Goal: Task Accomplishment & Management: Use online tool/utility

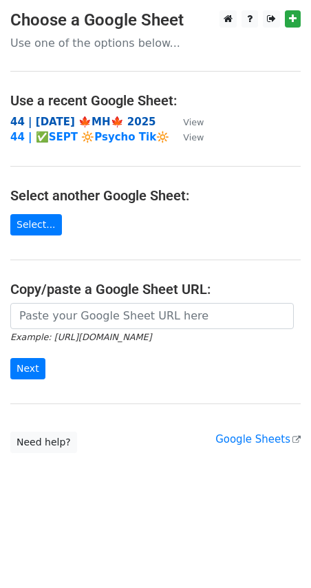
click at [99, 116] on strong "44 | [DATE] 🍁MH🍁 2025" at bounding box center [83, 122] width 146 height 12
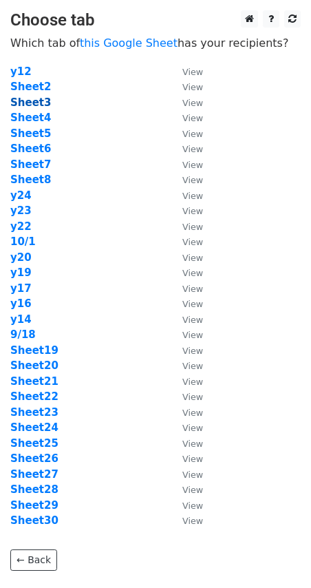
click at [45, 103] on strong "Sheet3" at bounding box center [30, 102] width 41 height 12
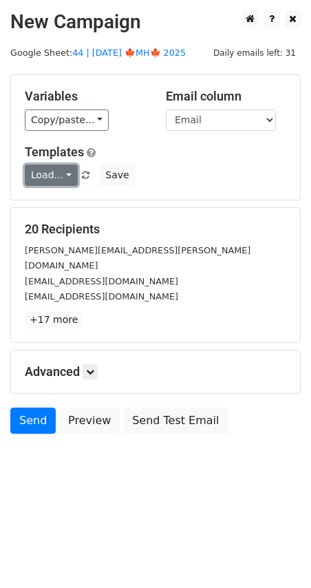
click at [52, 176] on link "Load..." at bounding box center [51, 175] width 53 height 21
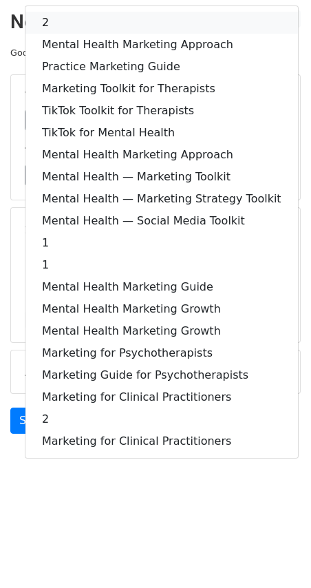
click at [112, 32] on link "2" at bounding box center [161, 23] width 273 height 22
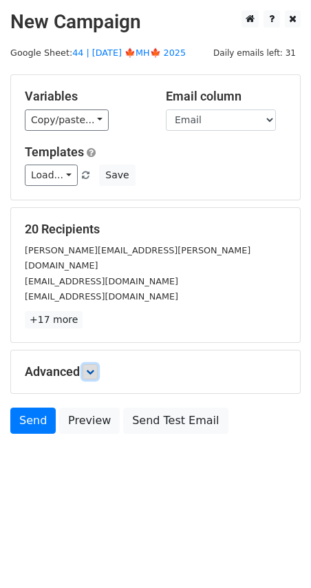
click at [90, 364] on link at bounding box center [90, 371] width 15 height 15
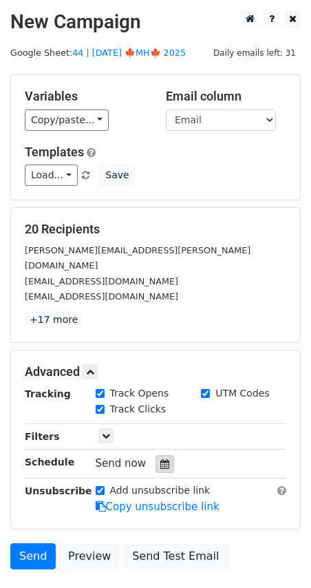
click at [163, 455] on div at bounding box center [165, 464] width 19 height 18
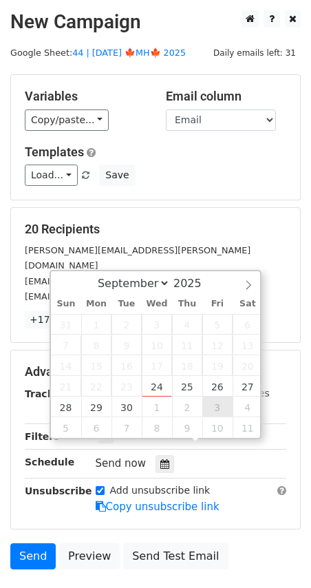
type input "2025-10-03 12:00"
select select "9"
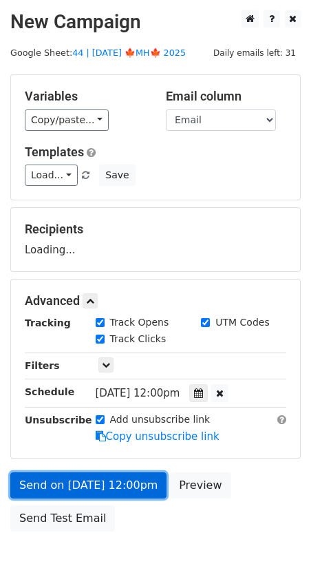
click at [136, 488] on link "Send on Oct 3 at 12:00pm" at bounding box center [88, 485] width 156 height 26
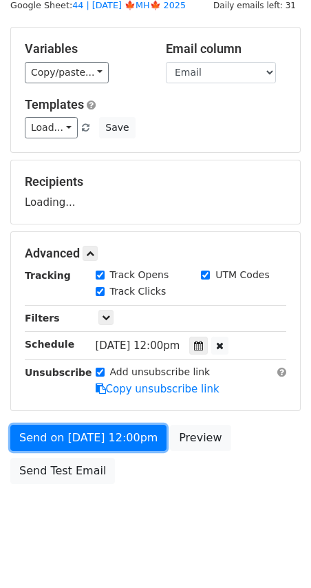
scroll to position [59, 0]
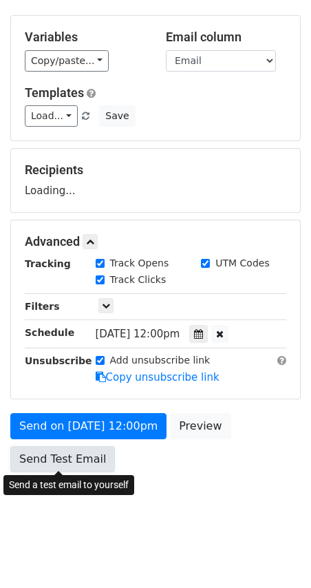
click at [80, 454] on link "Send Test Email" at bounding box center [62, 459] width 105 height 26
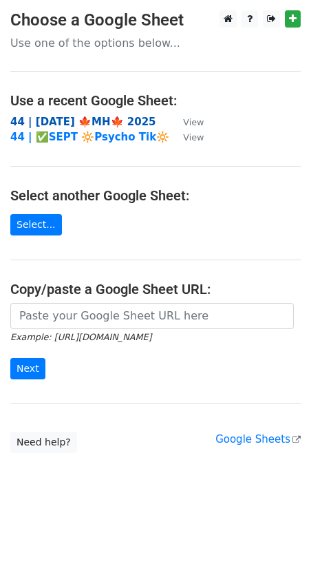
click at [78, 121] on strong "44 | [DATE] 🍁MH🍁 2025" at bounding box center [83, 122] width 146 height 12
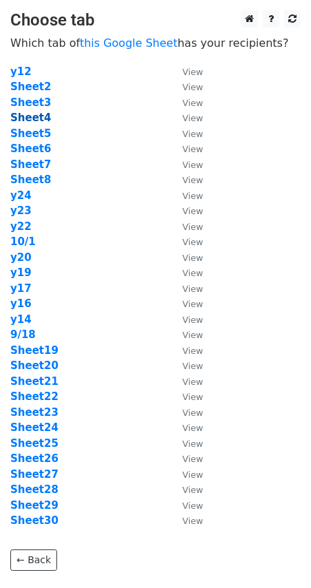
click at [43, 122] on strong "Sheet4" at bounding box center [30, 118] width 41 height 12
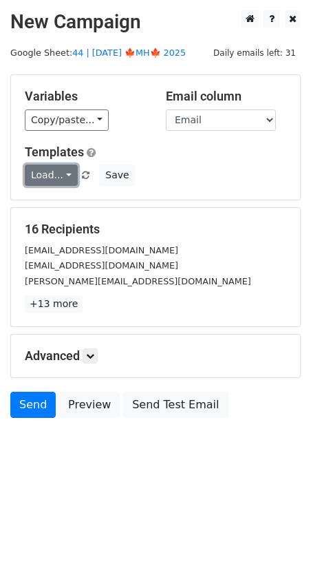
click at [39, 173] on link "Load..." at bounding box center [51, 175] width 53 height 21
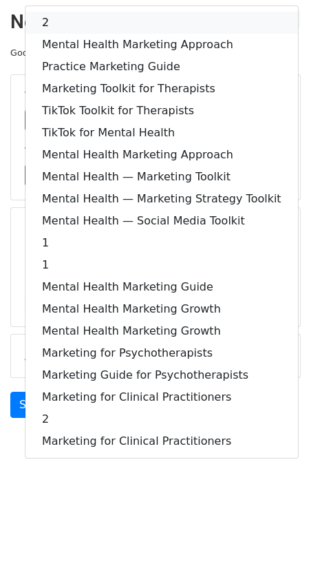
click at [105, 15] on link "2" at bounding box center [161, 23] width 273 height 22
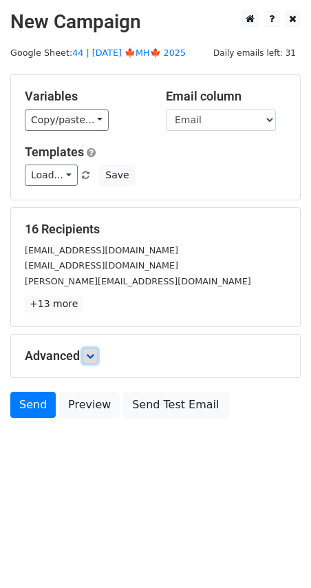
click at [96, 360] on link at bounding box center [90, 355] width 15 height 15
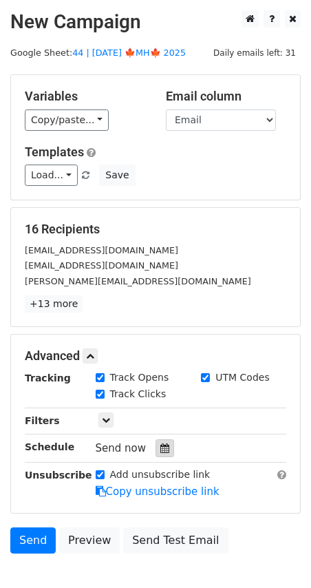
click at [160, 446] on icon at bounding box center [164, 448] width 9 height 10
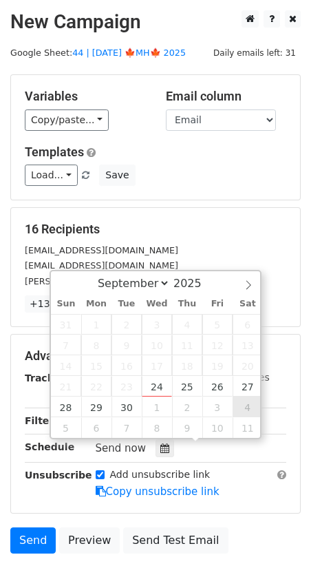
type input "2025-10-04 12:00"
select select "9"
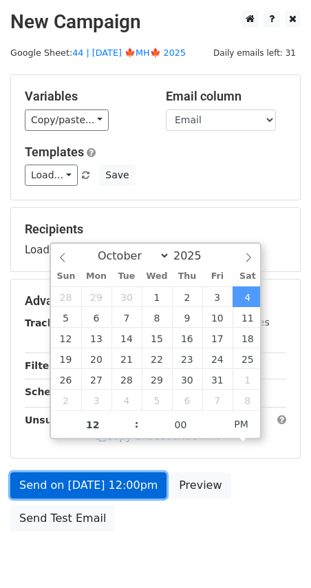
click at [108, 487] on link "Send on Oct 4 at 12:00pm" at bounding box center [88, 485] width 156 height 26
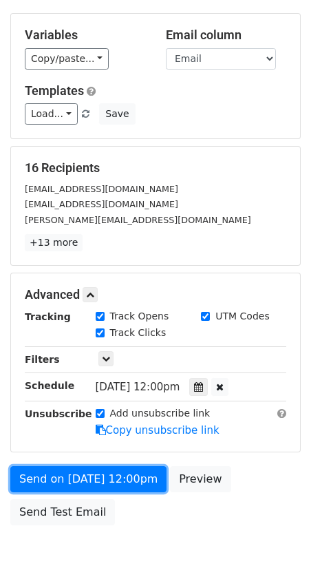
scroll to position [67, 0]
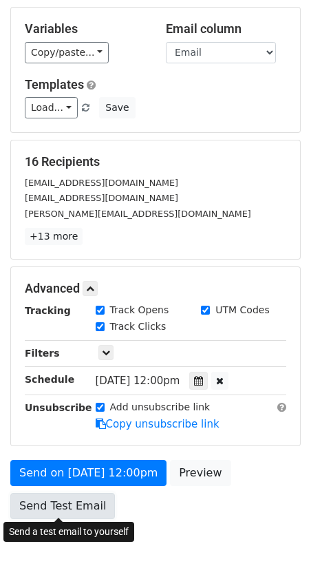
click at [61, 502] on link "Send Test Email" at bounding box center [62, 506] width 105 height 26
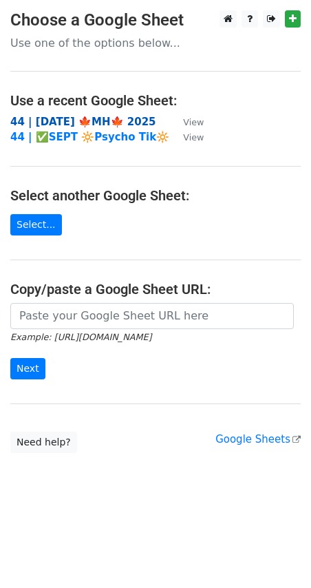
click at [86, 122] on strong "44 | SEP 18 🍁MH🍁 2025" at bounding box center [83, 122] width 146 height 12
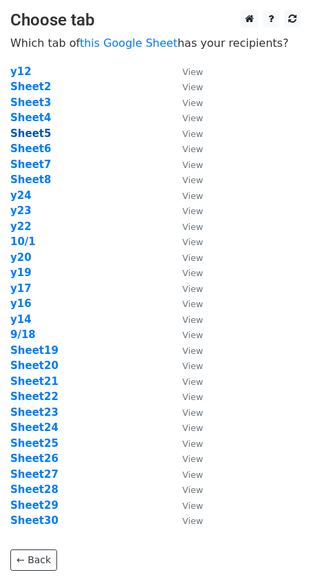
click at [41, 135] on strong "Sheet5" at bounding box center [30, 133] width 41 height 12
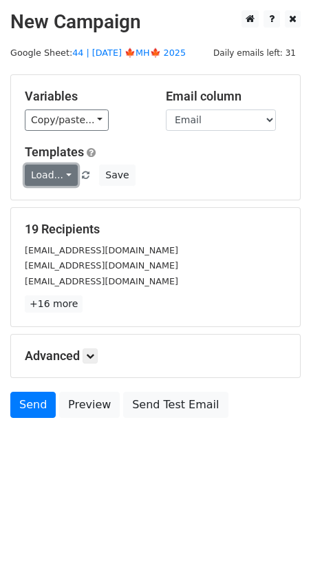
click at [54, 178] on link "Load..." at bounding box center [51, 175] width 53 height 21
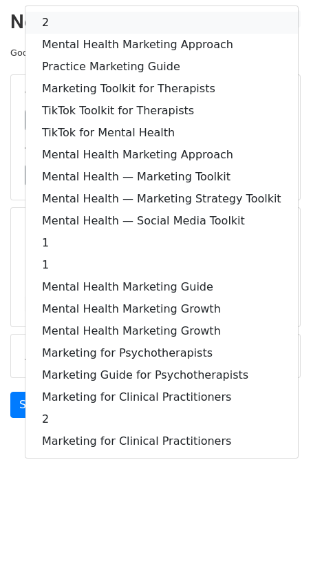
click at [88, 21] on link "2" at bounding box center [161, 23] width 273 height 22
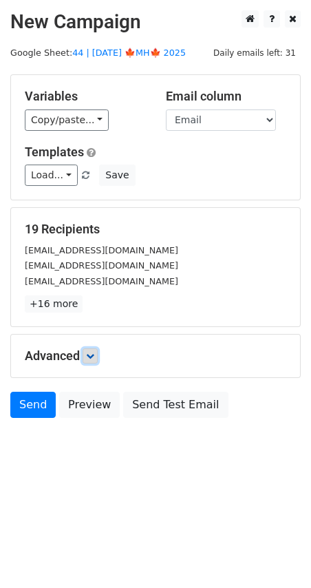
click at [87, 357] on link at bounding box center [90, 355] width 15 height 15
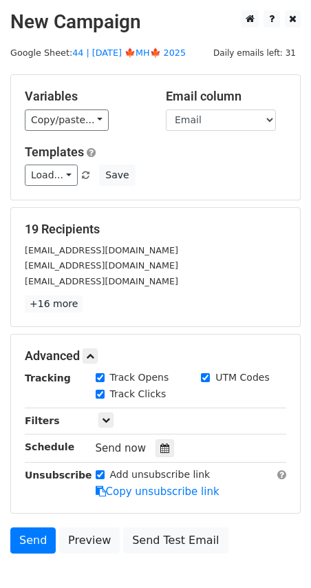
click at [160, 448] on icon at bounding box center [164, 448] width 9 height 10
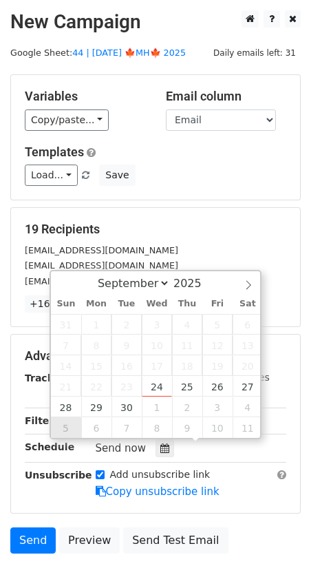
type input "2025-10-05 12:00"
select select "9"
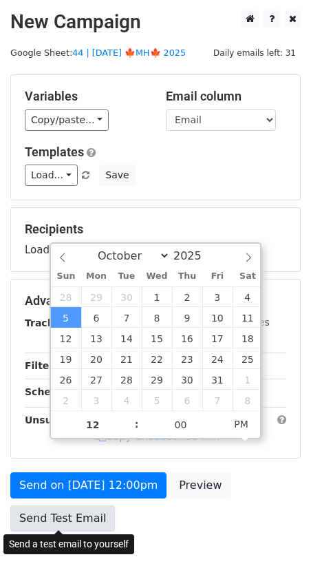
click at [59, 506] on link "Send Test Email" at bounding box center [62, 518] width 105 height 26
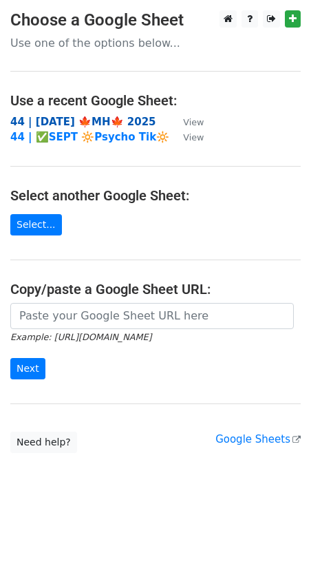
click at [99, 118] on strong "44 | [DATE] 🍁MH🍁 2025" at bounding box center [83, 122] width 146 height 12
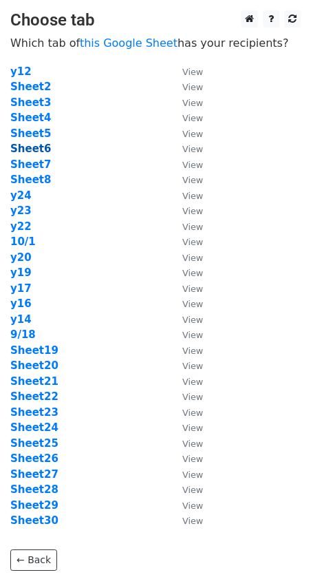
click at [43, 149] on strong "Sheet6" at bounding box center [30, 149] width 41 height 12
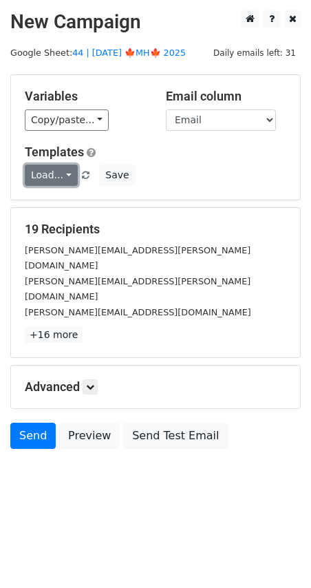
click at [48, 176] on link "Load..." at bounding box center [51, 175] width 53 height 21
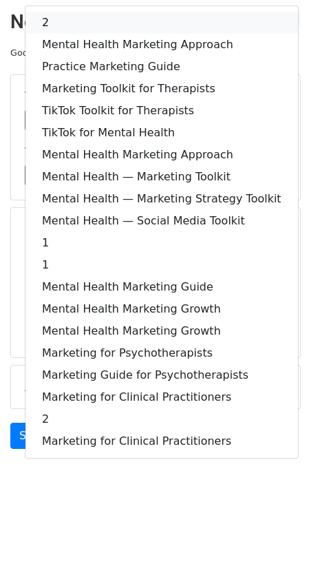
click at [107, 31] on link "2" at bounding box center [161, 23] width 273 height 22
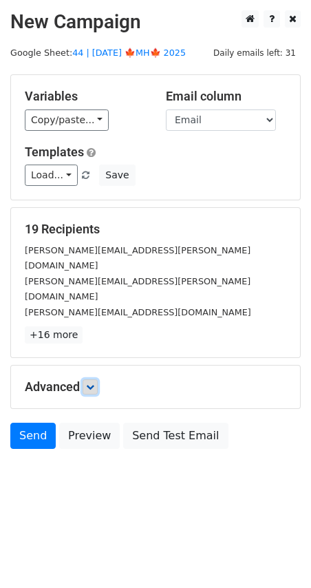
click at [89, 383] on icon at bounding box center [90, 387] width 8 height 8
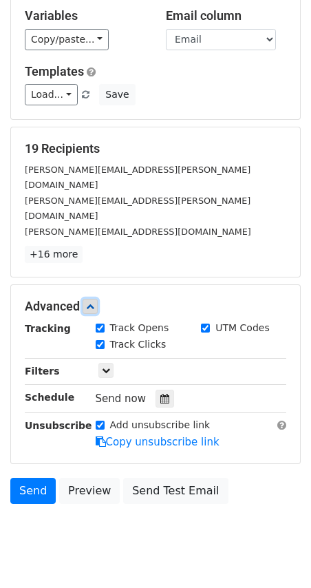
scroll to position [81, 0]
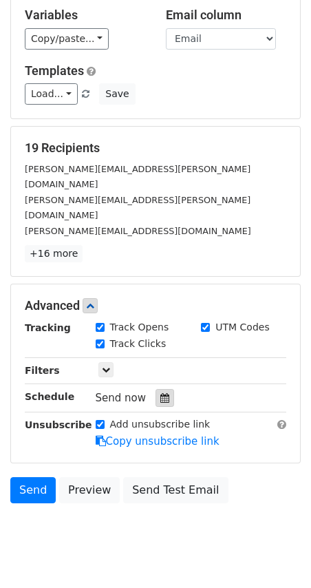
click at [160, 393] on icon at bounding box center [164, 398] width 9 height 10
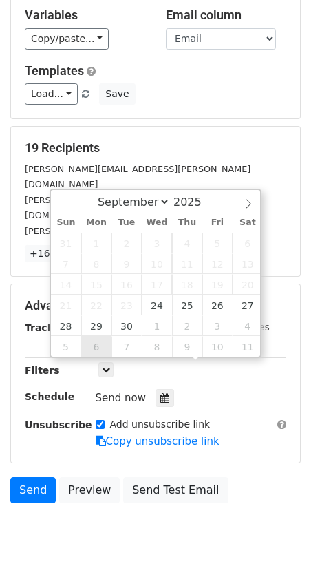
type input "2025-10-06 12:00"
select select "9"
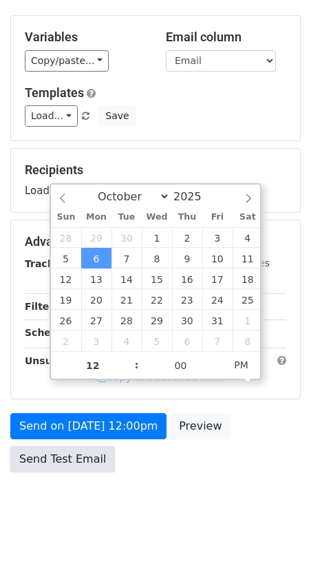
click at [57, 459] on link "Send Test Email" at bounding box center [62, 459] width 105 height 26
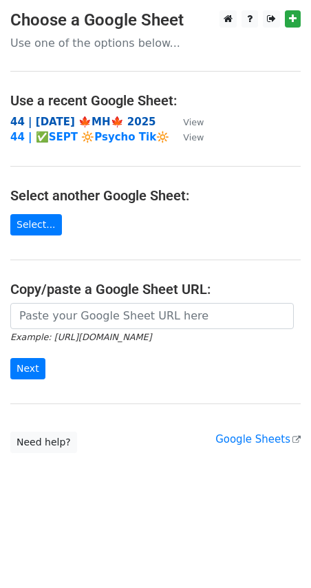
click at [110, 119] on strong "44 | [DATE] 🍁MH🍁 2025" at bounding box center [83, 122] width 146 height 12
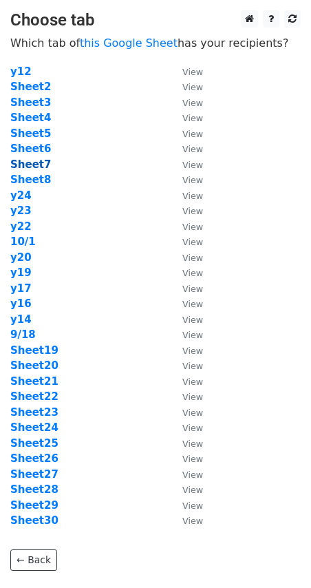
click at [39, 162] on strong "Sheet7" at bounding box center [30, 164] width 41 height 12
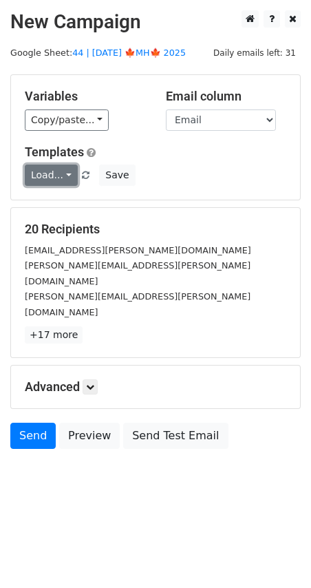
click at [50, 171] on link "Load..." at bounding box center [51, 175] width 53 height 21
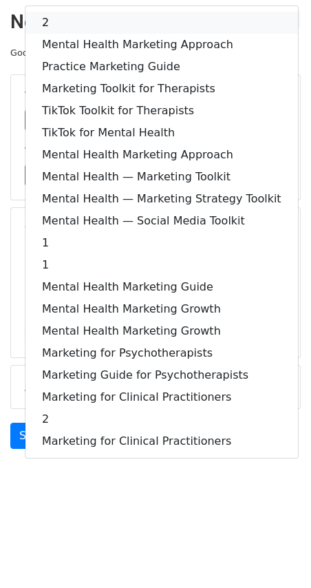
click at [112, 26] on link "2" at bounding box center [161, 23] width 273 height 22
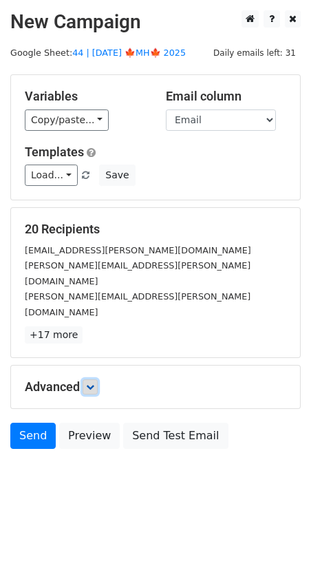
click at [94, 379] on link at bounding box center [90, 386] width 15 height 15
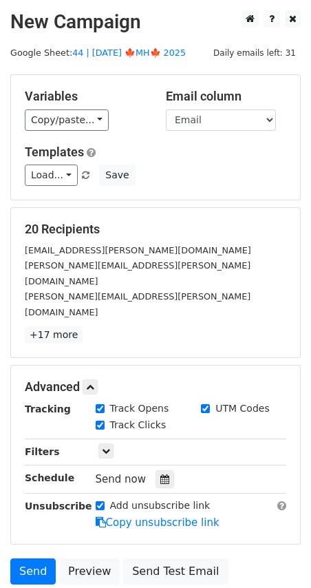
click at [158, 436] on div "Tracking Track Opens UTM Codes Track Clicks Filters Only include spreadsheet ro…" at bounding box center [156, 465] width 262 height 129
click at [160, 474] on icon at bounding box center [164, 479] width 9 height 10
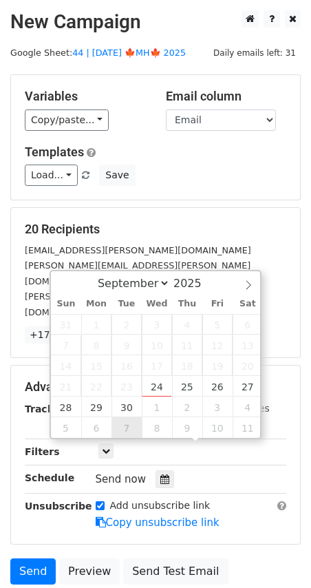
type input "2025-10-07 12:00"
select select "9"
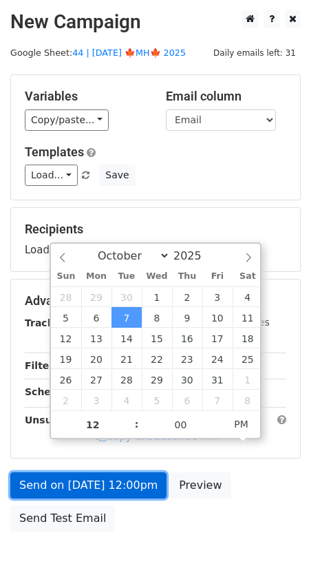
click at [87, 493] on link "Send on Oct 7 at 12:00pm" at bounding box center [88, 485] width 156 height 26
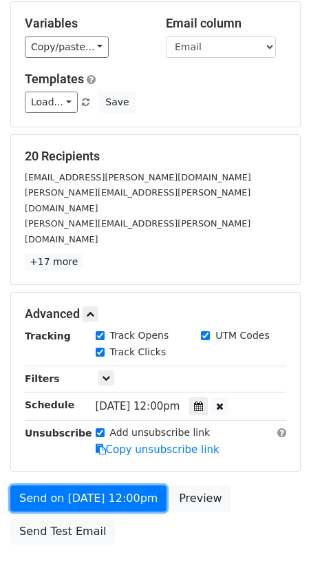
scroll to position [76, 0]
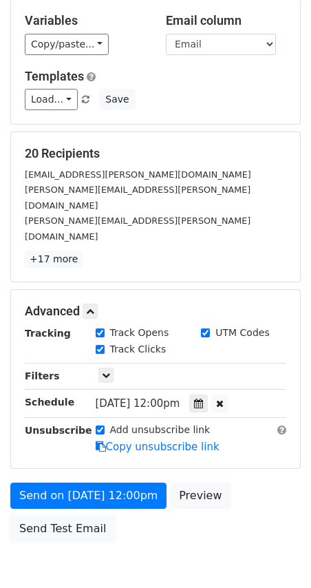
click at [94, 516] on link "Send Test Email" at bounding box center [62, 529] width 105 height 26
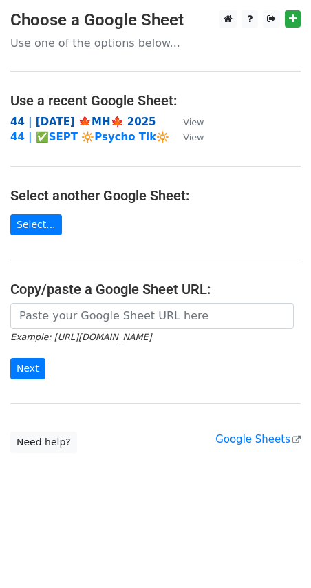
click at [100, 116] on strong "44 | [DATE] 🍁MH🍁 2025" at bounding box center [83, 122] width 146 height 12
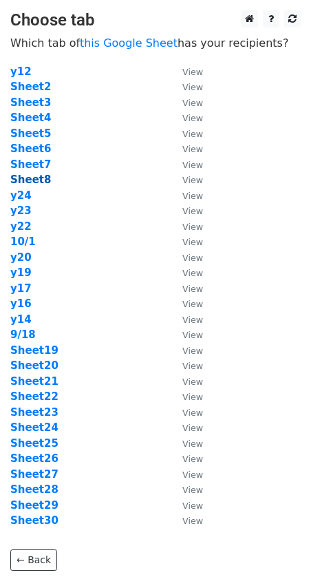
click at [26, 182] on strong "Sheet8" at bounding box center [30, 179] width 41 height 12
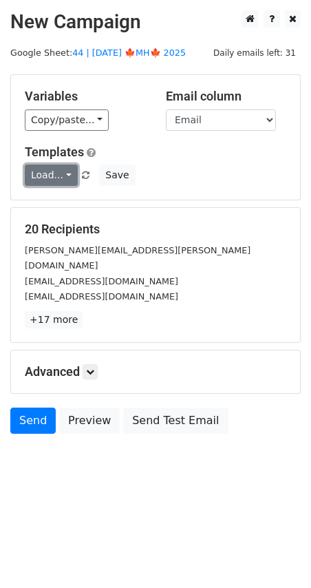
click at [53, 172] on link "Load..." at bounding box center [51, 175] width 53 height 21
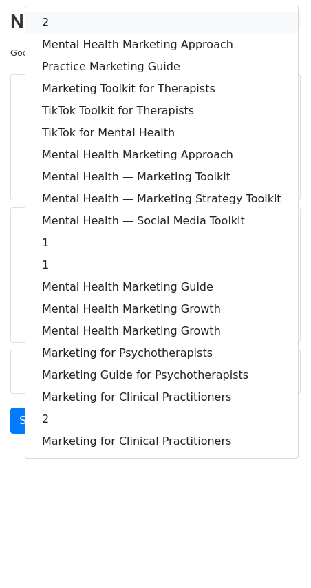
click at [98, 21] on link "2" at bounding box center [161, 23] width 273 height 22
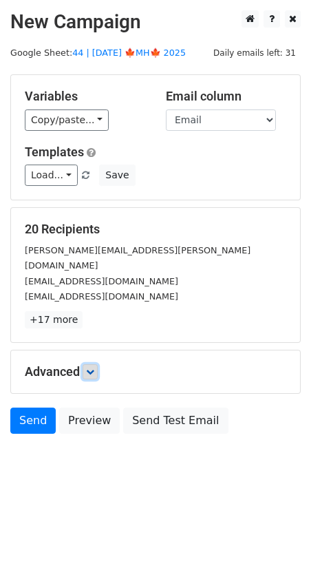
click at [98, 364] on link at bounding box center [90, 371] width 15 height 15
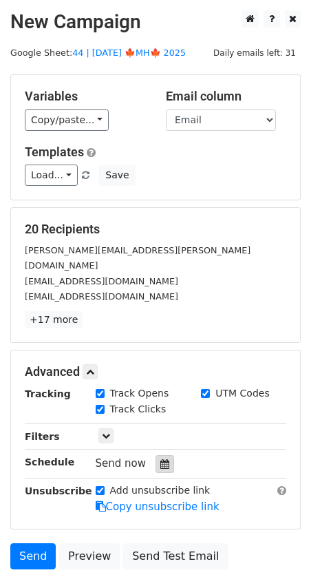
click at [160, 459] on icon at bounding box center [164, 464] width 9 height 10
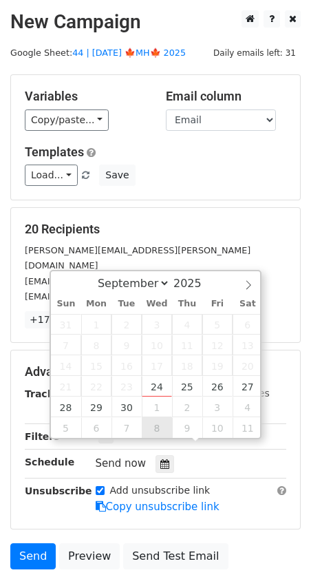
type input "[DATE] 12:00"
select select "9"
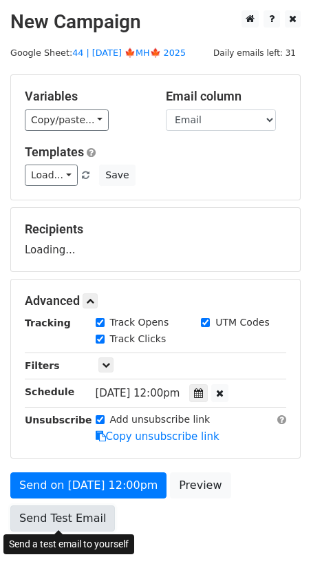
click at [69, 512] on link "Send Test Email" at bounding box center [62, 518] width 105 height 26
